Goal: Task Accomplishment & Management: Check status

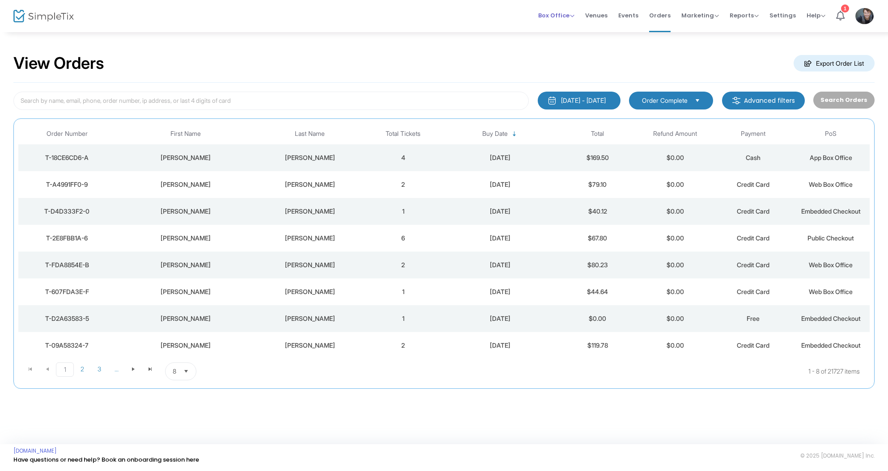
click at [562, 13] on span "Box Office" at bounding box center [556, 15] width 36 height 8
click at [570, 31] on li "Sell Tickets" at bounding box center [570, 29] width 64 height 17
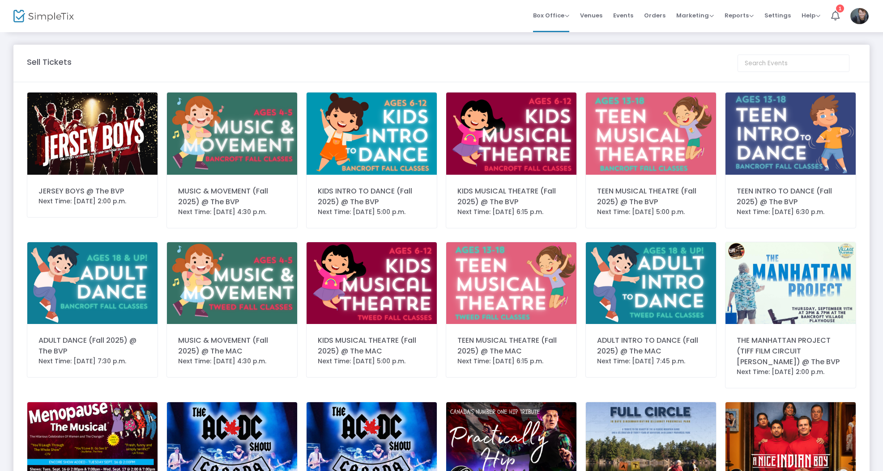
click at [653, 20] on span "Orders" at bounding box center [654, 15] width 21 height 23
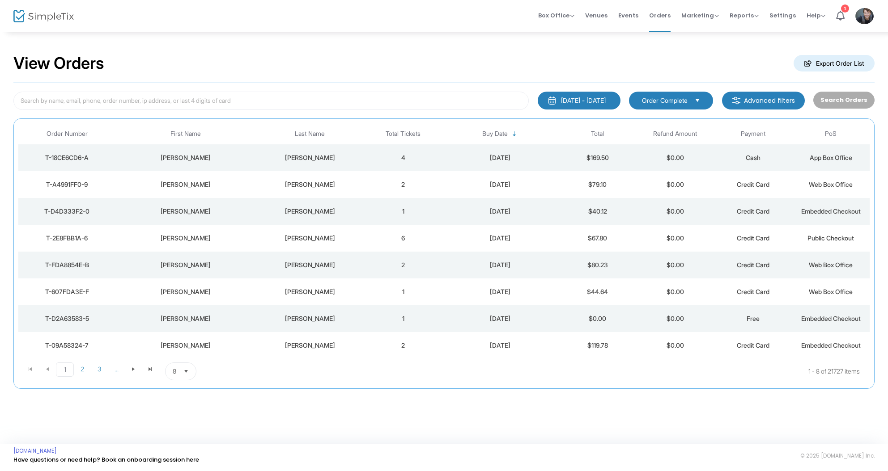
click at [219, 151] on td "[PERSON_NAME]" at bounding box center [185, 157] width 140 height 27
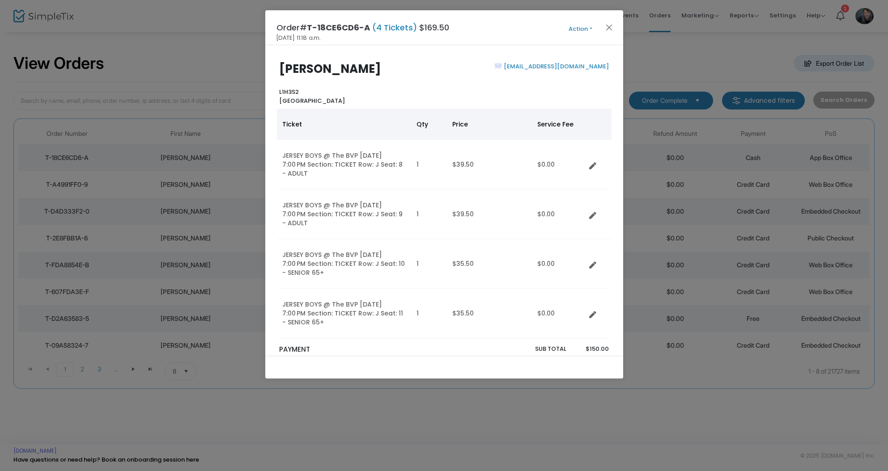
click at [587, 29] on button "Action" at bounding box center [581, 29] width 54 height 10
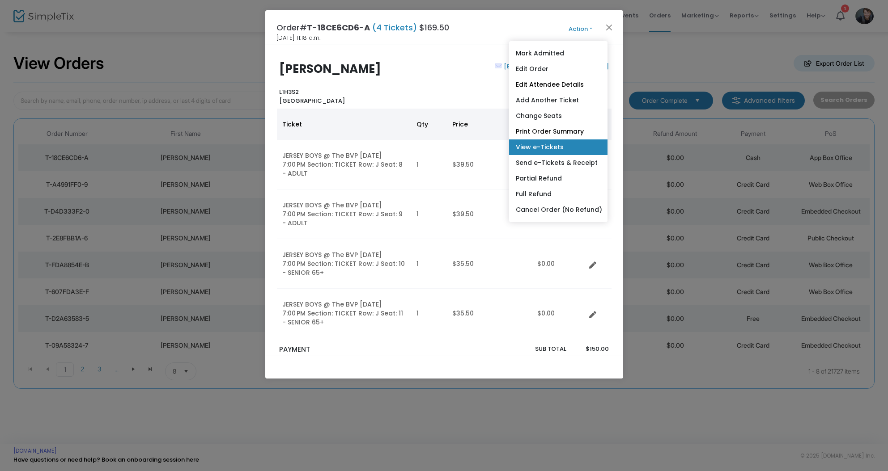
click at [542, 148] on link "View e-Tickets" at bounding box center [558, 148] width 98 height 16
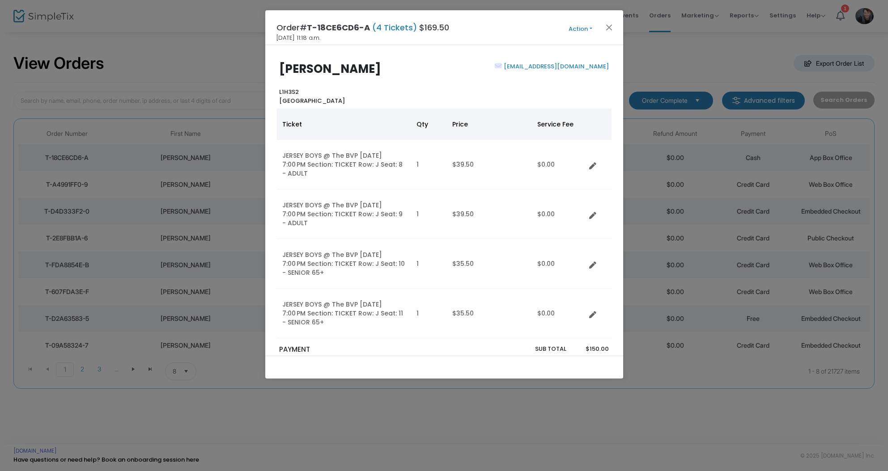
drag, startPoint x: 706, startPoint y: 46, endPoint x: 696, endPoint y: 46, distance: 10.3
click at [706, 46] on ngb-modal-window "Order# T-18CE6CD6-A (4 Tickets) $169.50 [DATE] 11:18 a.m. Action Mark Admitted …" at bounding box center [444, 235] width 888 height 471
click at [607, 30] on button "Close" at bounding box center [609, 27] width 12 height 12
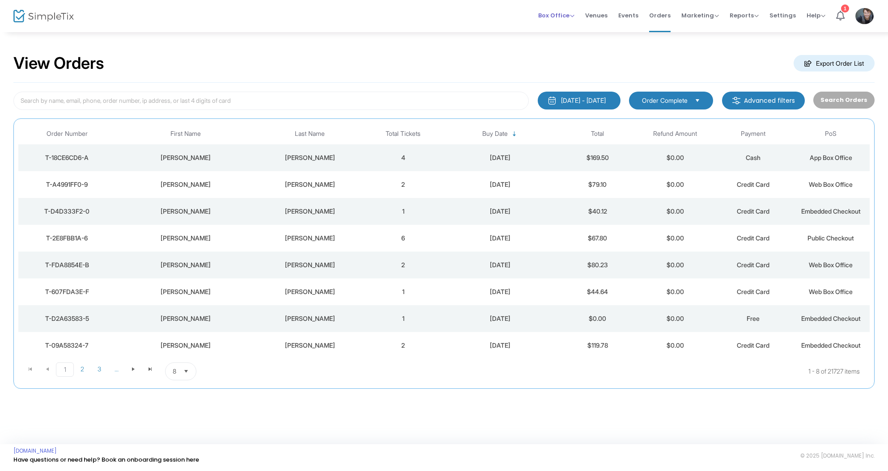
click at [562, 17] on span "Box Office" at bounding box center [556, 15] width 36 height 8
click at [440, 41] on div "View Orders Export Order List [DATE] - [DATE] Last 30 Days [DATE] [DATE] This w…" at bounding box center [444, 225] width 888 height 389
